Goal: Information Seeking & Learning: Learn about a topic

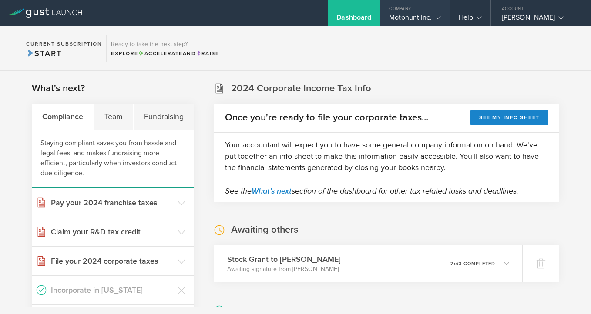
click at [440, 17] on icon at bounding box center [438, 17] width 5 height 5
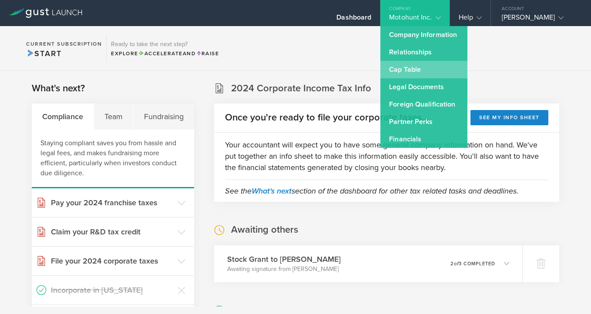
click at [423, 71] on link "Cap Table" at bounding box center [423, 69] width 87 height 17
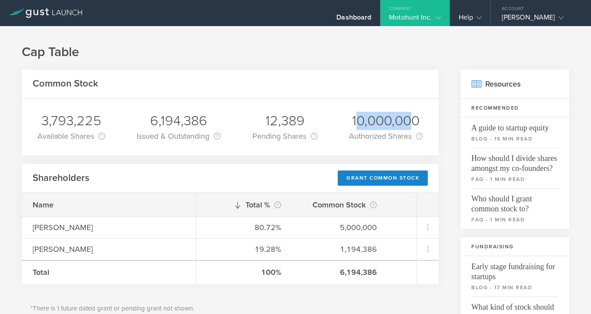
drag, startPoint x: 359, startPoint y: 124, endPoint x: 416, endPoint y: 121, distance: 57.1
click at [416, 121] on div "10,000,000" at bounding box center [386, 121] width 74 height 18
click at [356, 122] on div "10,000,000" at bounding box center [386, 121] width 74 height 18
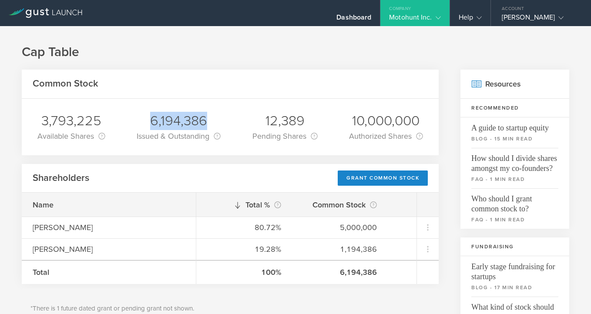
drag, startPoint x: 153, startPoint y: 124, endPoint x: 230, endPoint y: 124, distance: 76.6
click at [229, 124] on div "3,793,225 Available Shares This is the number of shares that the company has av…" at bounding box center [230, 127] width 417 height 57
drag, startPoint x: 272, startPoint y: 123, endPoint x: 252, endPoint y: 122, distance: 19.2
click at [296, 123] on div "12,389" at bounding box center [284, 121] width 65 height 18
click at [156, 124] on div "6,194,386" at bounding box center [179, 121] width 84 height 18
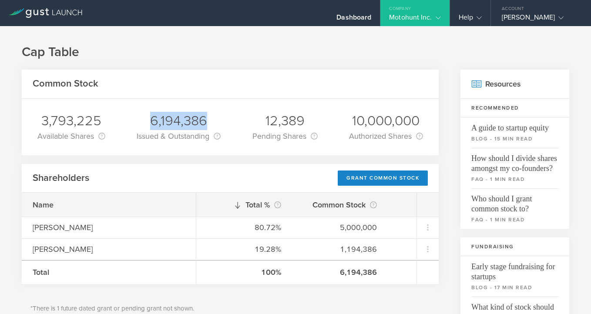
drag, startPoint x: 149, startPoint y: 123, endPoint x: 211, endPoint y: 125, distance: 61.8
click at [211, 125] on div "6,194,386" at bounding box center [179, 121] width 84 height 18
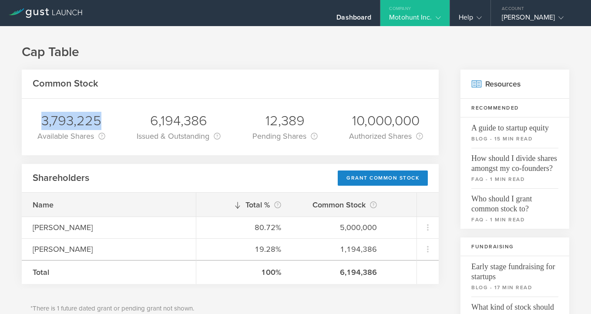
drag, startPoint x: 41, startPoint y: 125, endPoint x: 115, endPoint y: 120, distance: 73.7
click at [115, 120] on div "3,793,225 Available Shares This is the number of shares that the company has av…" at bounding box center [230, 127] width 417 height 57
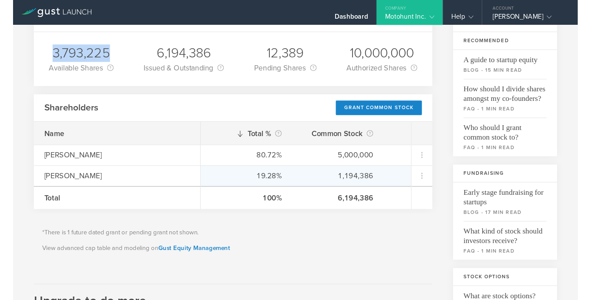
scroll to position [73, 0]
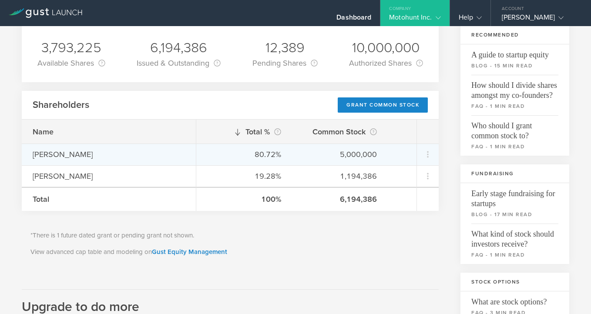
click at [261, 159] on div "80.72%" at bounding box center [244, 154] width 74 height 11
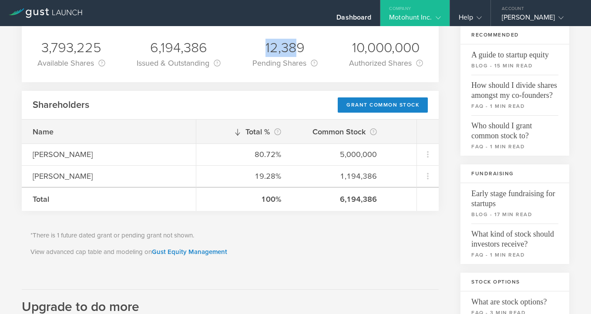
drag, startPoint x: 257, startPoint y: 50, endPoint x: 297, endPoint y: 61, distance: 41.9
click at [300, 50] on div "12,389" at bounding box center [284, 48] width 65 height 18
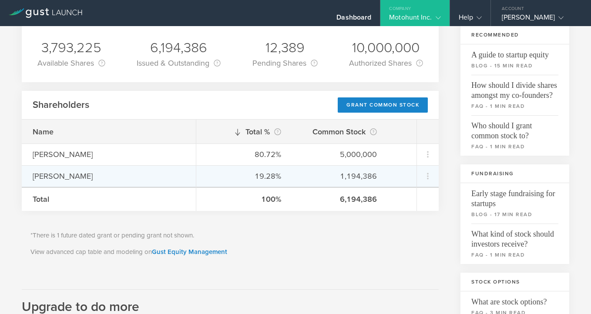
click at [267, 180] on div "19.28%" at bounding box center [244, 176] width 74 height 11
drag, startPoint x: 256, startPoint y: 178, endPoint x: 273, endPoint y: 178, distance: 17.0
click at [277, 178] on div "19.28%" at bounding box center [244, 176] width 74 height 11
click at [268, 177] on div "19.28%" at bounding box center [244, 176] width 74 height 11
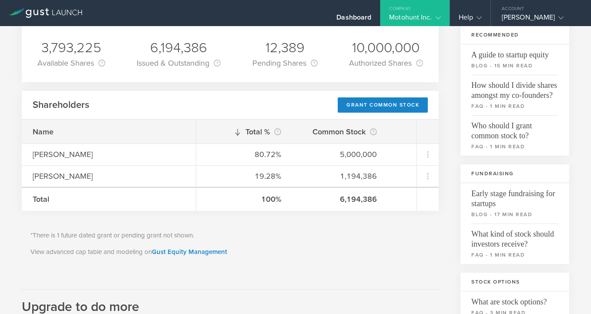
drag, startPoint x: 453, startPoint y: 81, endPoint x: 452, endPoint y: 69, distance: 11.4
click at [453, 81] on div "Common Stock 3,793,225 Available Shares This is the number of shares that the c…" at bounding box center [296, 287] width 548 height 581
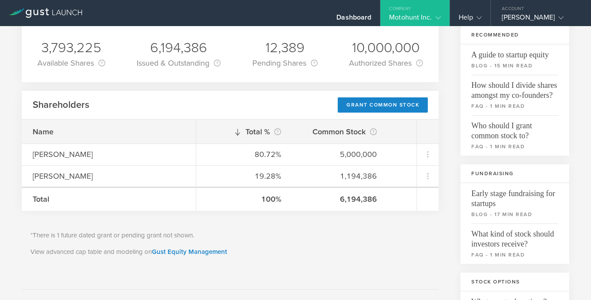
click at [235, 100] on div "Shareholders Grant Common Stock" at bounding box center [230, 105] width 417 height 29
click at [245, 80] on div "3,793,225 Available Shares This is the number of shares that the company has av…" at bounding box center [230, 54] width 417 height 57
click at [380, 82] on div "10,000,000 Authorized Shares This is the total number of shares of Common Stock…" at bounding box center [386, 54] width 87 height 57
